Goal: Task Accomplishment & Management: Use online tool/utility

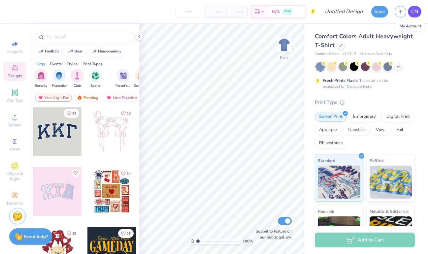
click at [415, 11] on span "CN" at bounding box center [415, 12] width 7 height 8
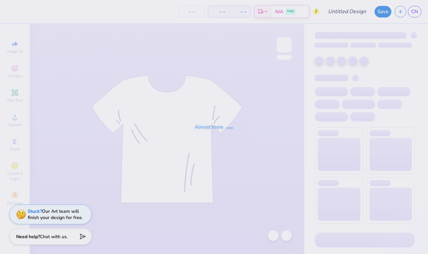
type input "Bid Daay 26"
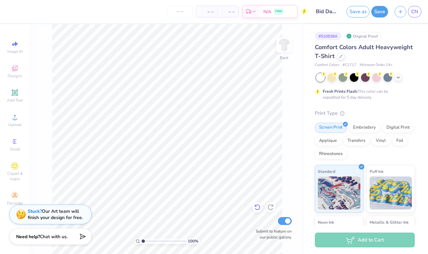
click at [262, 204] on div at bounding box center [257, 207] width 11 height 11
click at [255, 208] on icon at bounding box center [257, 207] width 7 height 7
click at [381, 19] on div "Save as Save CN" at bounding box center [388, 11] width 82 height 23
click at [381, 15] on button "Save" at bounding box center [380, 11] width 17 height 12
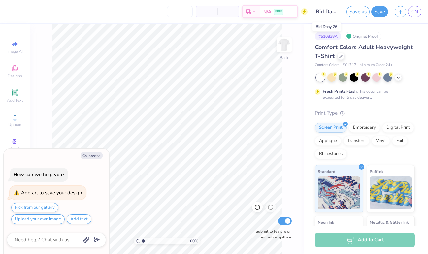
click at [323, 10] on input "Bid Daay 26" at bounding box center [327, 11] width 32 height 13
click at [413, 11] on span "CN" at bounding box center [415, 12] width 7 height 8
type textarea "x"
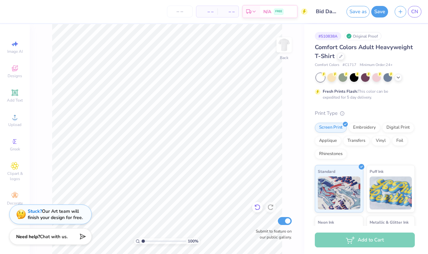
click at [258, 208] on icon at bounding box center [257, 207] width 7 height 7
click at [272, 209] on icon at bounding box center [271, 207] width 7 height 7
click at [377, 12] on button "Save" at bounding box center [380, 11] width 17 height 12
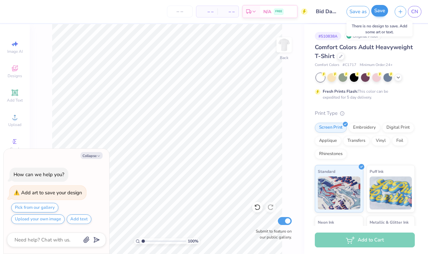
click at [380, 10] on button "Save" at bounding box center [380, 11] width 17 height 12
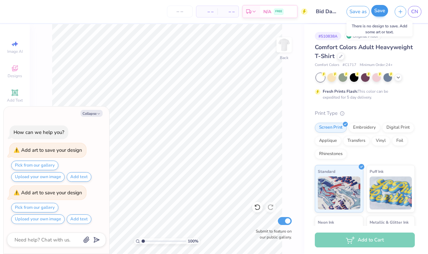
click at [380, 10] on button "Save" at bounding box center [380, 11] width 17 height 12
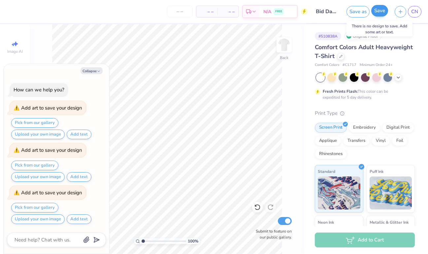
click at [380, 10] on button "Save" at bounding box center [380, 11] width 17 height 12
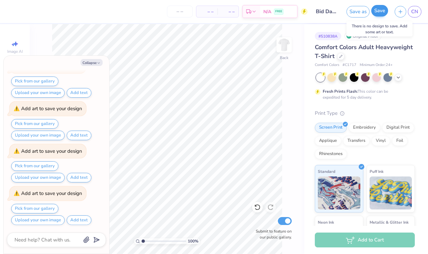
click at [380, 10] on button "Save" at bounding box center [380, 11] width 17 height 12
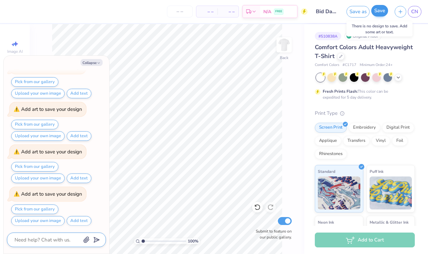
scroll to position [245, 0]
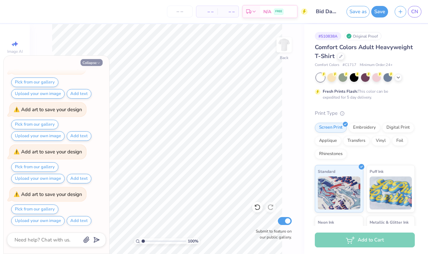
click at [99, 62] on icon "button" at bounding box center [99, 63] width 4 height 4
type textarea "x"
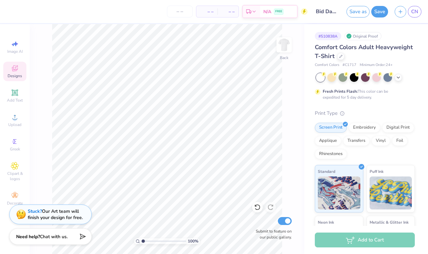
click at [14, 68] on icon at bounding box center [15, 68] width 6 height 6
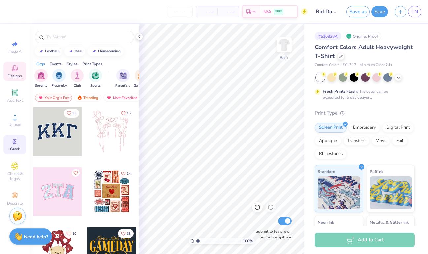
click at [13, 141] on circle at bounding box center [14, 142] width 4 height 4
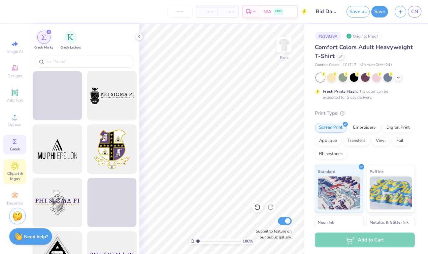
click at [14, 176] on span "Clipart & logos" at bounding box center [14, 176] width 23 height 11
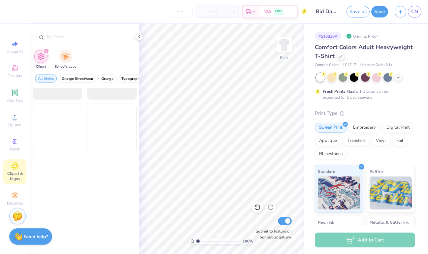
scroll to position [321, 0]
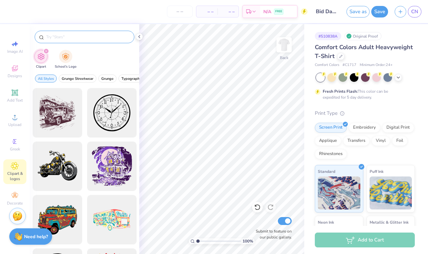
click at [80, 39] on input "text" at bounding box center [88, 37] width 85 height 7
type input "x"
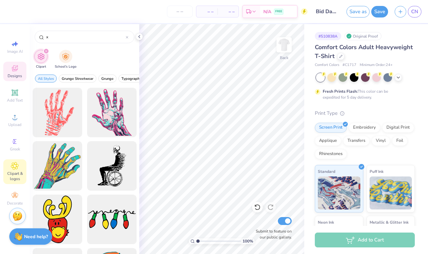
click at [17, 72] on icon at bounding box center [15, 68] width 8 height 8
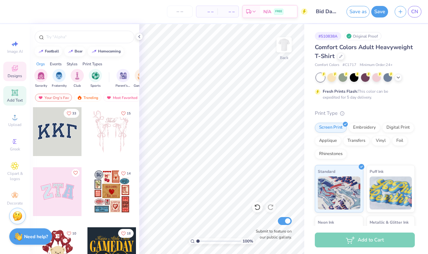
click at [15, 91] on icon at bounding box center [14, 92] width 5 height 5
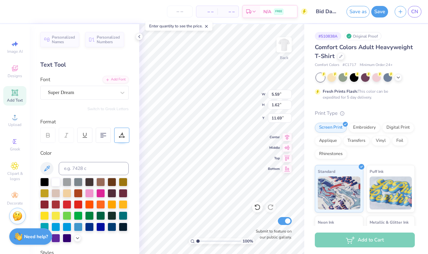
scroll to position [0, 0]
type textarea "N"
type textarea "JUST TRYING OUT"
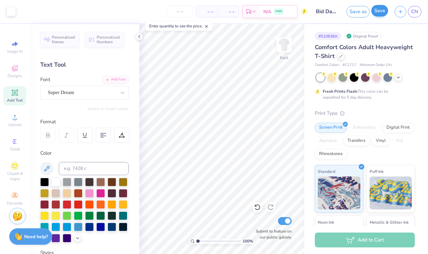
click at [378, 13] on button "Save" at bounding box center [380, 11] width 17 height 12
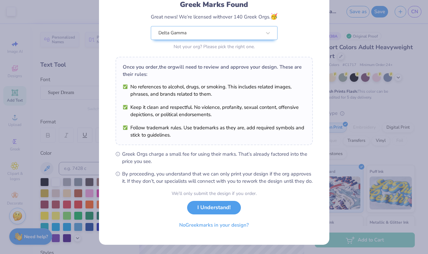
scroll to position [55, 0]
click at [227, 224] on button "No Greek marks in your design?" at bounding box center [214, 224] width 81 height 14
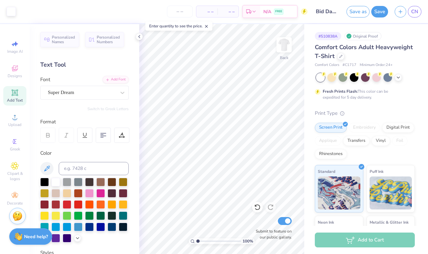
scroll to position [0, 0]
click at [413, 12] on span "CN" at bounding box center [415, 12] width 7 height 8
